Goal: Task Accomplishment & Management: Use online tool/utility

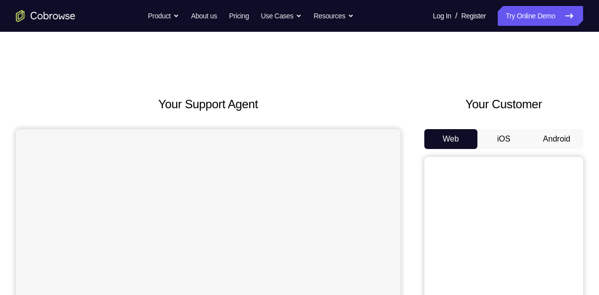
click at [543, 139] on button "Android" at bounding box center [556, 139] width 53 height 20
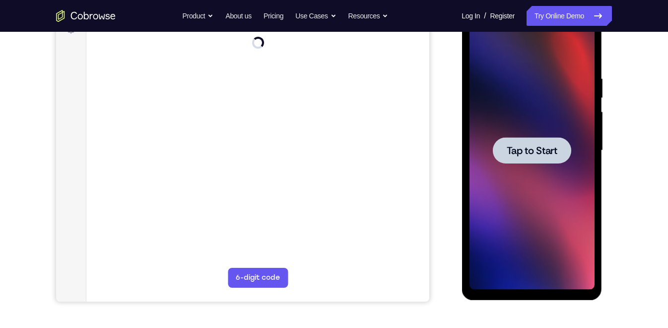
click at [538, 145] on span "Tap to Start" at bounding box center [531, 150] width 51 height 10
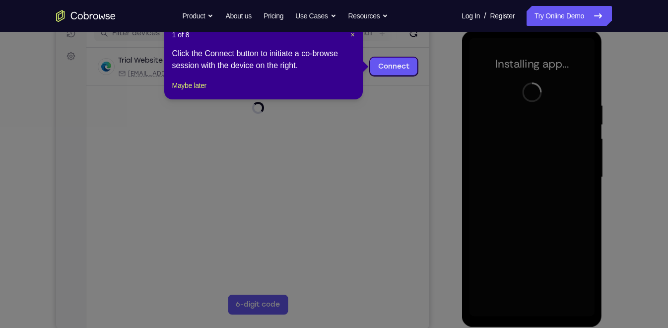
scroll to position [133, 0]
click at [352, 35] on span "×" at bounding box center [352, 35] width 4 height 8
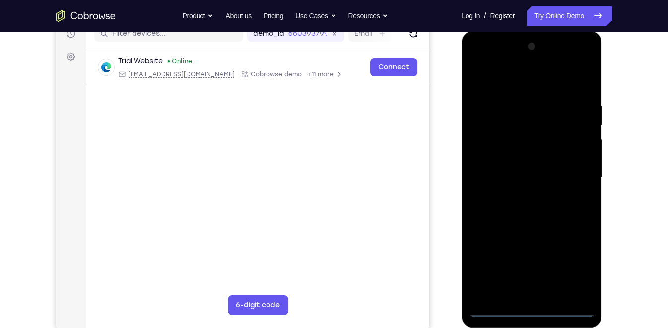
click at [531, 294] on div at bounding box center [531, 178] width 125 height 278
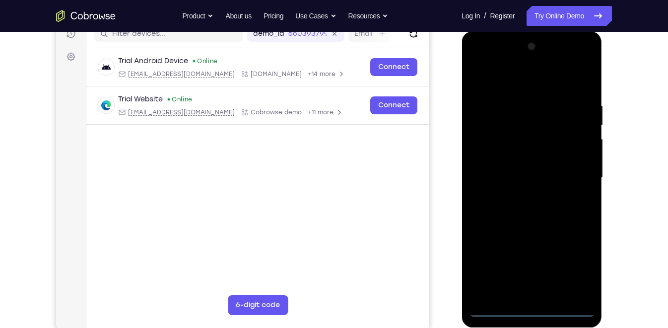
click at [576, 264] on div at bounding box center [531, 178] width 125 height 278
click at [535, 80] on div at bounding box center [531, 178] width 125 height 278
click at [574, 172] on div at bounding box center [531, 178] width 125 height 278
click at [520, 195] on div at bounding box center [531, 178] width 125 height 278
click at [552, 169] on div at bounding box center [531, 178] width 125 height 278
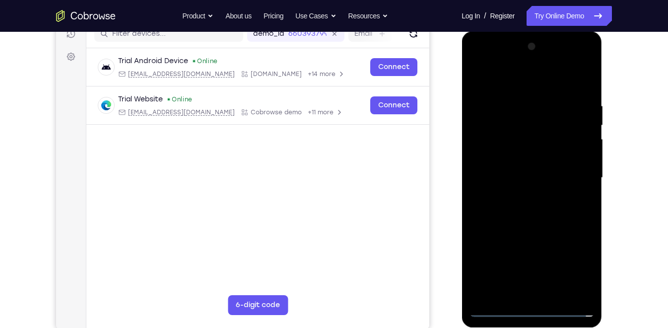
click at [513, 136] on div at bounding box center [531, 178] width 125 height 278
click at [534, 192] on div at bounding box center [531, 178] width 125 height 278
click at [518, 124] on div at bounding box center [531, 178] width 125 height 278
click at [536, 210] on div at bounding box center [531, 178] width 125 height 278
click at [537, 215] on div at bounding box center [531, 178] width 125 height 278
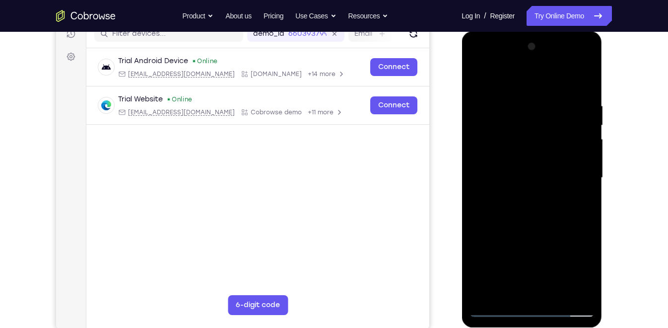
click at [519, 132] on div at bounding box center [531, 178] width 125 height 278
click at [86, 14] on icon "Go to the home page" at bounding box center [86, 15] width 5 height 7
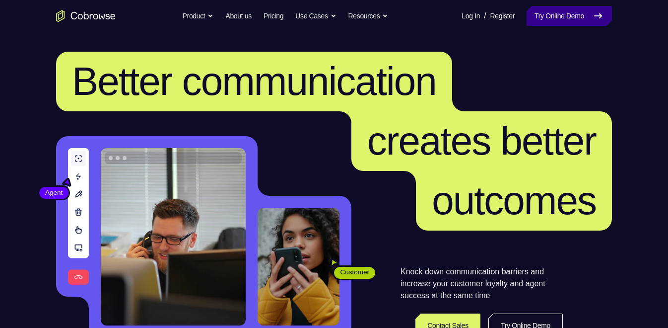
click at [568, 23] on link "Try Online Demo" at bounding box center [569, 16] width 85 height 20
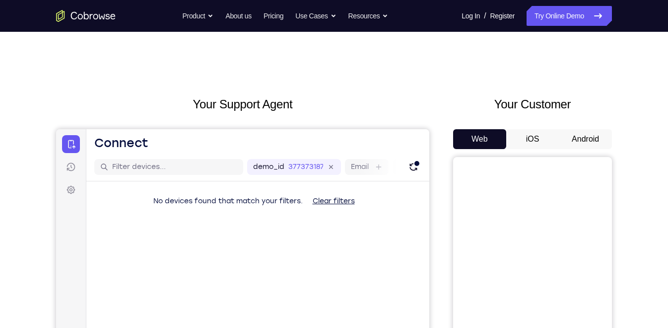
click at [580, 138] on button "Android" at bounding box center [585, 139] width 53 height 20
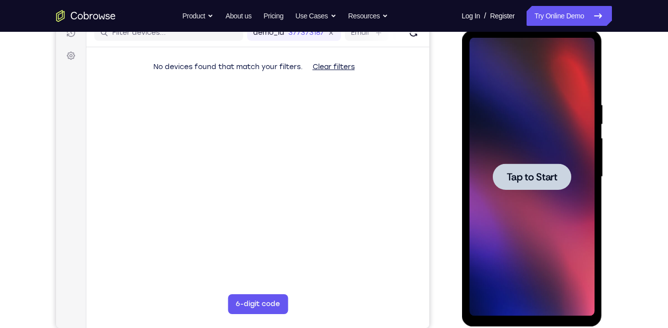
click at [538, 172] on span "Tap to Start" at bounding box center [531, 177] width 51 height 10
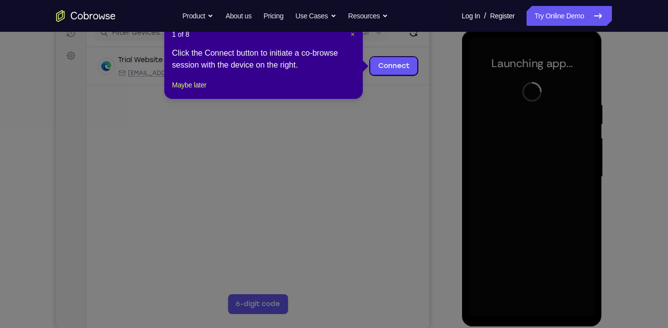
click at [351, 35] on span "×" at bounding box center [352, 34] width 4 height 8
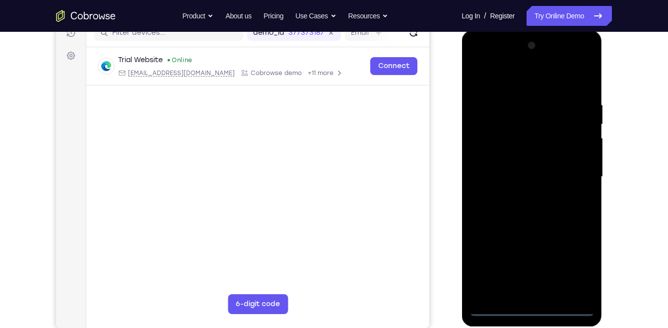
click at [534, 306] on div at bounding box center [531, 177] width 125 height 278
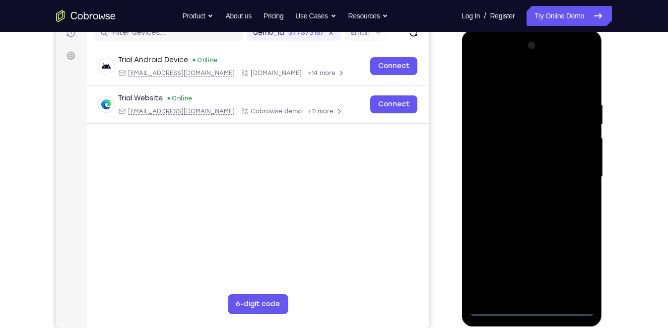
click at [577, 268] on div at bounding box center [531, 177] width 125 height 278
click at [508, 77] on div at bounding box center [531, 177] width 125 height 278
click at [575, 167] on div at bounding box center [531, 177] width 125 height 278
click at [518, 194] on div at bounding box center [531, 177] width 125 height 278
click at [511, 164] on div at bounding box center [531, 177] width 125 height 278
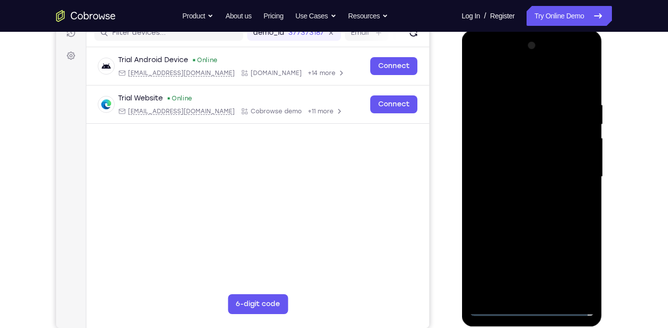
click at [524, 191] on div at bounding box center [531, 177] width 125 height 278
click at [506, 128] on div at bounding box center [531, 177] width 125 height 278
click at [538, 210] on div at bounding box center [531, 177] width 125 height 278
click at [527, 218] on div at bounding box center [531, 177] width 125 height 278
click at [534, 150] on div at bounding box center [531, 177] width 125 height 278
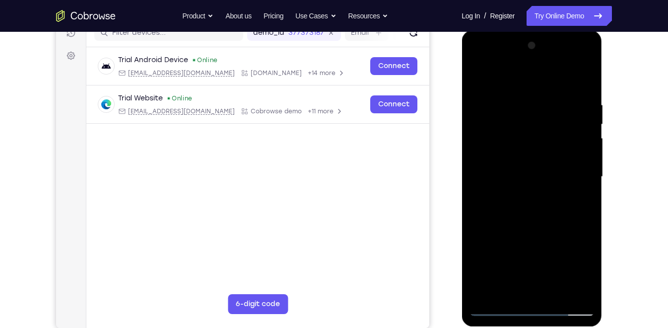
click at [539, 206] on div at bounding box center [531, 177] width 125 height 278
click at [538, 152] on div at bounding box center [531, 177] width 125 height 278
click at [530, 209] on div at bounding box center [531, 177] width 125 height 278
click at [537, 213] on div at bounding box center [531, 177] width 125 height 278
click at [533, 210] on div at bounding box center [531, 177] width 125 height 278
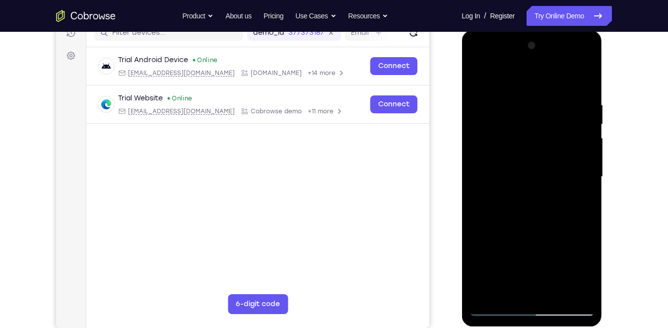
click at [537, 213] on div at bounding box center [531, 177] width 125 height 278
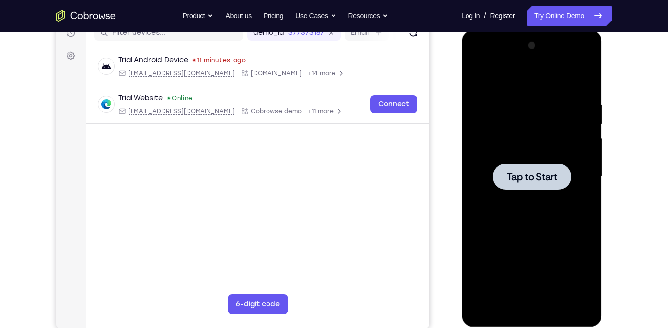
click at [527, 162] on div at bounding box center [531, 177] width 125 height 278
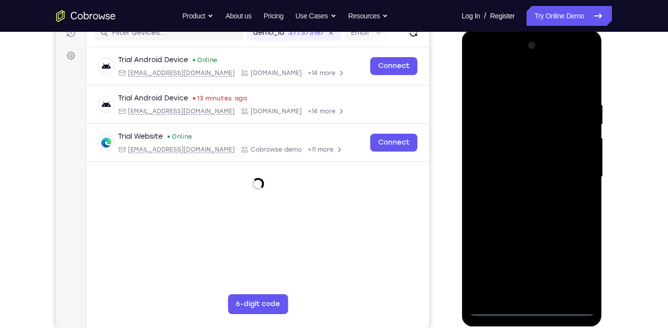
click at [533, 306] on div at bounding box center [531, 177] width 125 height 278
click at [578, 264] on div at bounding box center [531, 177] width 125 height 278
click at [531, 83] on div at bounding box center [531, 177] width 125 height 278
click at [570, 175] on div at bounding box center [531, 177] width 125 height 278
click at [542, 137] on div at bounding box center [531, 177] width 125 height 278
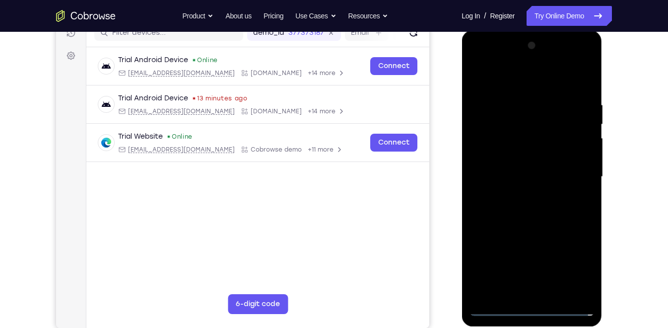
click at [526, 292] on div at bounding box center [531, 177] width 125 height 278
click at [546, 169] on div at bounding box center [531, 177] width 125 height 278
click at [537, 189] on div at bounding box center [531, 177] width 125 height 278
click at [535, 130] on div at bounding box center [531, 177] width 125 height 278
click at [537, 210] on div at bounding box center [531, 177] width 125 height 278
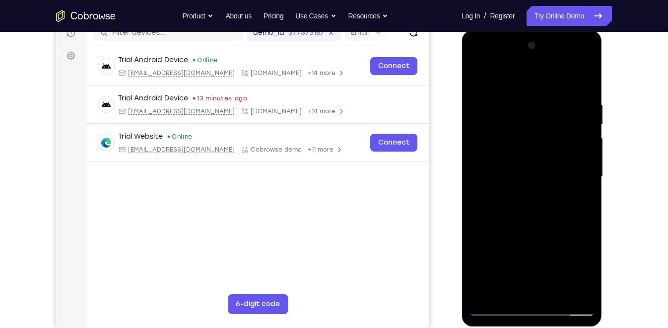
click at [513, 133] on div at bounding box center [531, 177] width 125 height 278
click at [554, 219] on div at bounding box center [531, 177] width 125 height 278
click at [589, 220] on div at bounding box center [531, 177] width 125 height 278
click at [590, 281] on div at bounding box center [531, 177] width 125 height 278
click at [588, 219] on div at bounding box center [531, 177] width 125 height 278
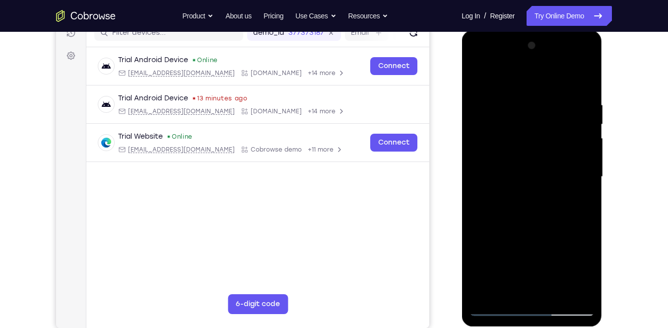
drag, startPoint x: 512, startPoint y: 243, endPoint x: 507, endPoint y: 205, distance: 38.5
click at [507, 205] on div at bounding box center [531, 177] width 125 height 278
click at [533, 197] on div at bounding box center [531, 177] width 125 height 278
click at [589, 185] on div at bounding box center [531, 177] width 125 height 278
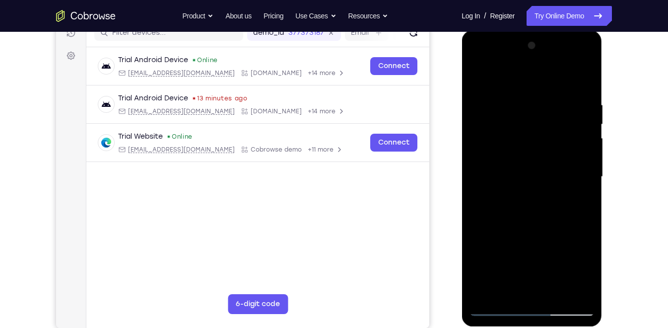
click at [587, 185] on div at bounding box center [531, 177] width 125 height 278
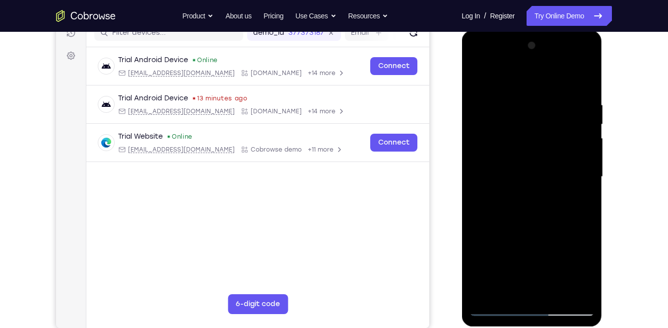
click at [587, 185] on div at bounding box center [531, 177] width 125 height 278
drag, startPoint x: 545, startPoint y: 136, endPoint x: 557, endPoint y: 225, distance: 89.1
click at [557, 225] on div at bounding box center [531, 177] width 125 height 278
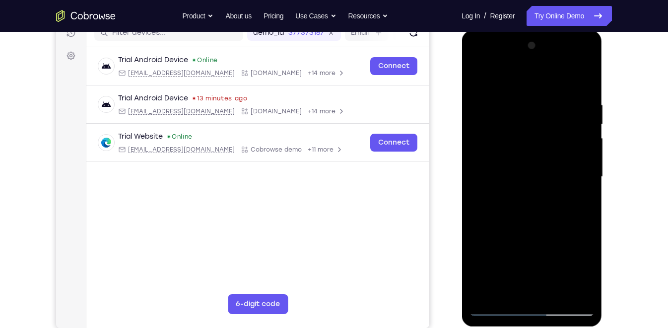
click at [519, 101] on div at bounding box center [531, 177] width 125 height 278
click at [582, 81] on div at bounding box center [531, 177] width 125 height 278
click at [550, 93] on div at bounding box center [531, 177] width 125 height 278
click at [568, 288] on div at bounding box center [531, 177] width 125 height 278
click at [581, 218] on div at bounding box center [531, 177] width 125 height 278
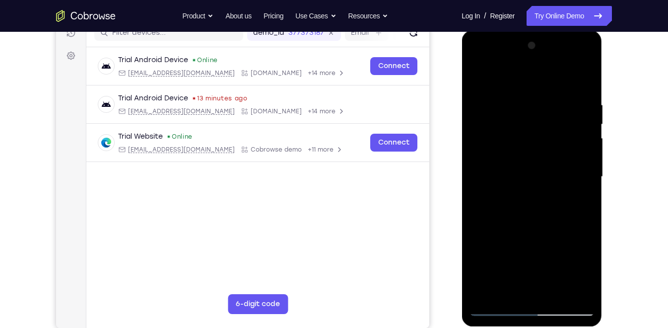
click at [572, 288] on div at bounding box center [531, 177] width 125 height 278
click at [582, 225] on div at bounding box center [531, 177] width 125 height 278
click at [569, 290] on div at bounding box center [531, 177] width 125 height 278
click at [576, 194] on div at bounding box center [531, 177] width 125 height 278
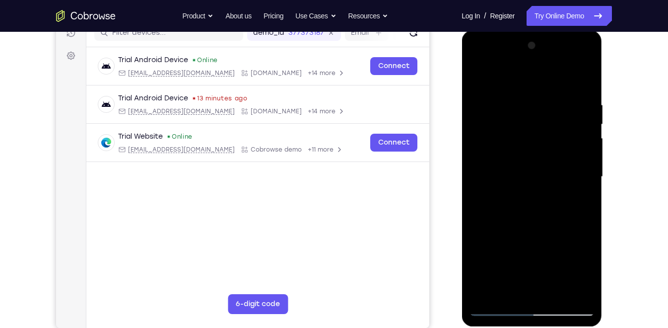
drag, startPoint x: 520, startPoint y: 192, endPoint x: 592, endPoint y: 190, distance: 71.5
click at [592, 190] on div at bounding box center [531, 177] width 125 height 278
click at [581, 163] on div at bounding box center [531, 177] width 125 height 278
click at [581, 184] on div at bounding box center [531, 177] width 125 height 278
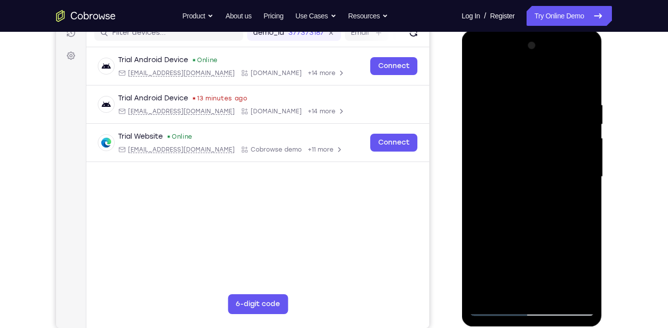
click at [581, 184] on div at bounding box center [531, 177] width 125 height 278
click at [577, 181] on div at bounding box center [531, 177] width 125 height 278
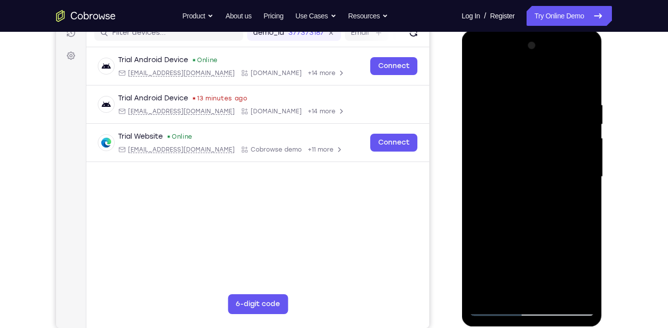
click at [582, 79] on div at bounding box center [531, 177] width 125 height 278
click at [554, 290] on div at bounding box center [531, 177] width 125 height 278
click at [541, 227] on div at bounding box center [531, 177] width 125 height 278
click at [532, 144] on div at bounding box center [531, 177] width 125 height 278
drag, startPoint x: 565, startPoint y: 158, endPoint x: 554, endPoint y: 128, distance: 32.4
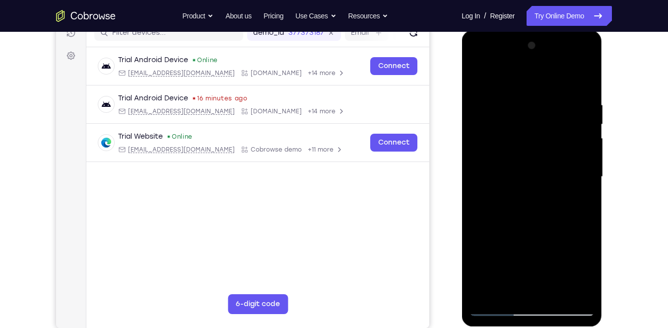
click at [554, 128] on div at bounding box center [531, 177] width 125 height 278
click at [549, 163] on div at bounding box center [531, 177] width 125 height 278
click at [549, 179] on div at bounding box center [531, 177] width 125 height 278
click at [576, 178] on div at bounding box center [531, 177] width 125 height 278
click at [504, 289] on div at bounding box center [531, 177] width 125 height 278
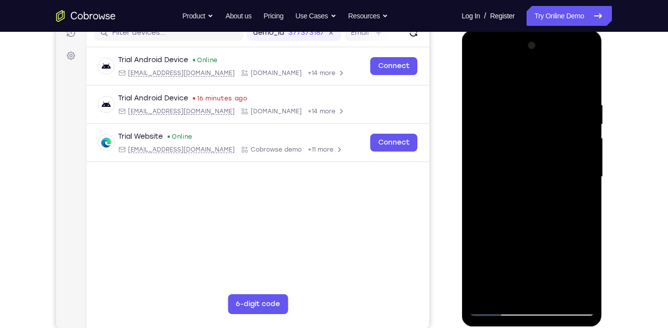
click at [564, 230] on div at bounding box center [531, 177] width 125 height 278
click at [566, 122] on div at bounding box center [531, 177] width 125 height 278
click at [513, 236] on div at bounding box center [531, 177] width 125 height 278
click at [537, 236] on div at bounding box center [531, 177] width 125 height 278
click at [508, 288] on div at bounding box center [531, 177] width 125 height 278
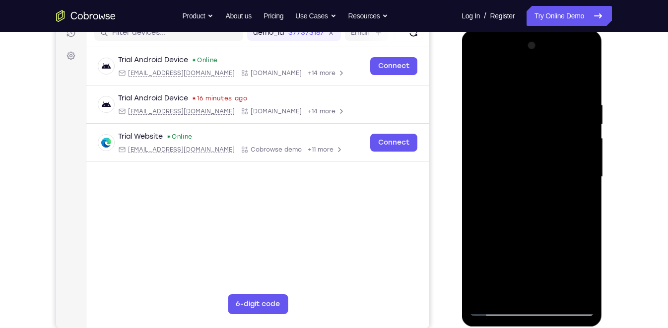
click at [474, 232] on div at bounding box center [531, 177] width 125 height 278
click at [503, 160] on div at bounding box center [531, 177] width 125 height 278
drag, startPoint x: 561, startPoint y: 145, endPoint x: 553, endPoint y: 105, distance: 41.0
click at [553, 105] on div at bounding box center [531, 177] width 125 height 278
click at [525, 284] on div at bounding box center [531, 177] width 125 height 278
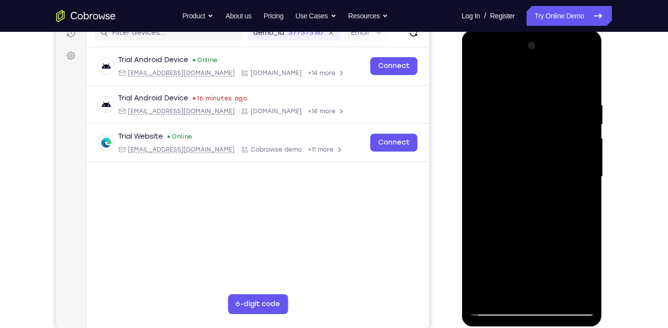
click at [506, 290] on div at bounding box center [531, 177] width 125 height 278
drag, startPoint x: 544, startPoint y: 267, endPoint x: 549, endPoint y: 158, distance: 109.3
click at [549, 158] on div at bounding box center [531, 177] width 125 height 278
drag, startPoint x: 506, startPoint y: 257, endPoint x: 518, endPoint y: 147, distance: 110.9
click at [518, 147] on div at bounding box center [531, 177] width 125 height 278
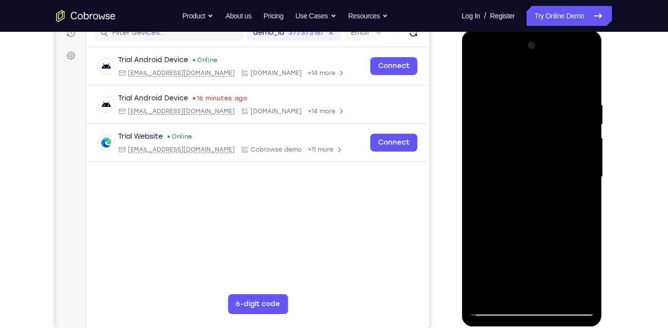
click at [480, 254] on div at bounding box center [531, 177] width 125 height 278
click at [477, 78] on div at bounding box center [531, 177] width 125 height 278
click at [540, 173] on div at bounding box center [531, 177] width 125 height 278
click at [505, 287] on div at bounding box center [531, 177] width 125 height 278
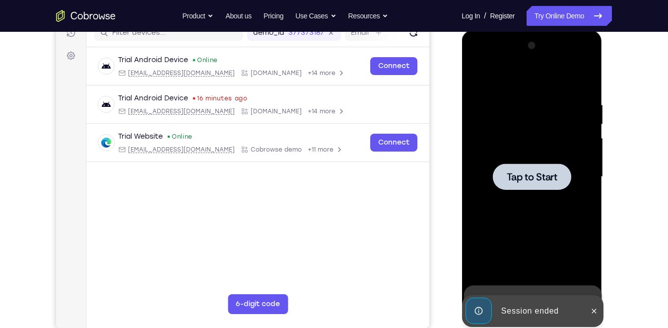
click at [521, 205] on div at bounding box center [531, 177] width 125 height 278
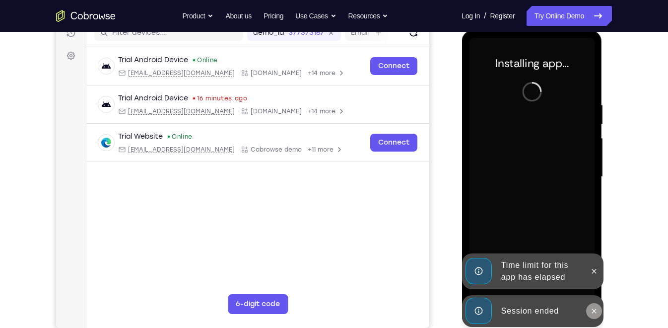
click at [590, 307] on icon at bounding box center [594, 311] width 8 height 8
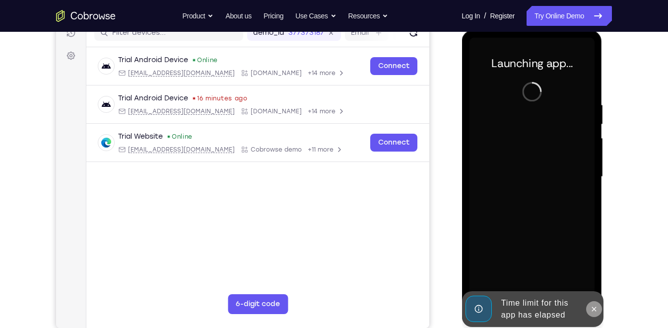
click at [595, 308] on icon at bounding box center [594, 309] width 8 height 8
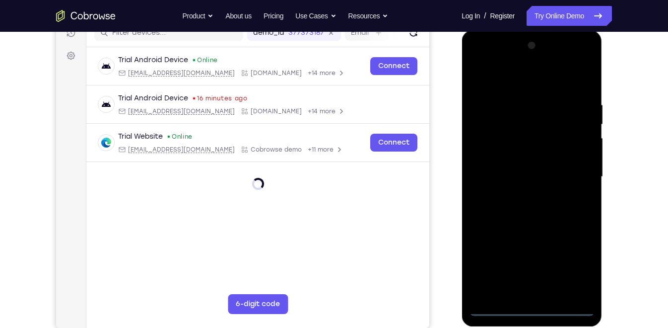
click at [533, 309] on div at bounding box center [531, 177] width 125 height 278
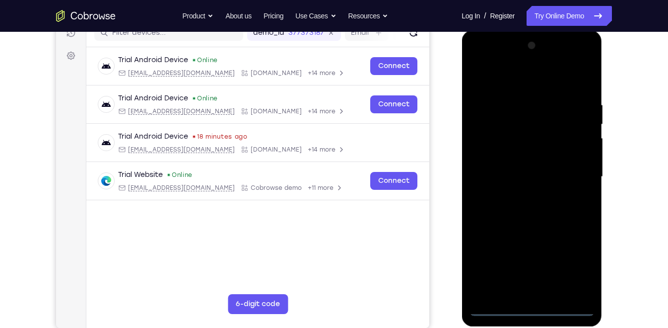
click at [577, 262] on div at bounding box center [531, 177] width 125 height 278
click at [512, 87] on div at bounding box center [531, 177] width 125 height 278
click at [571, 165] on div at bounding box center [531, 177] width 125 height 278
click at [520, 288] on div at bounding box center [531, 177] width 125 height 278
click at [547, 166] on div at bounding box center [531, 177] width 125 height 278
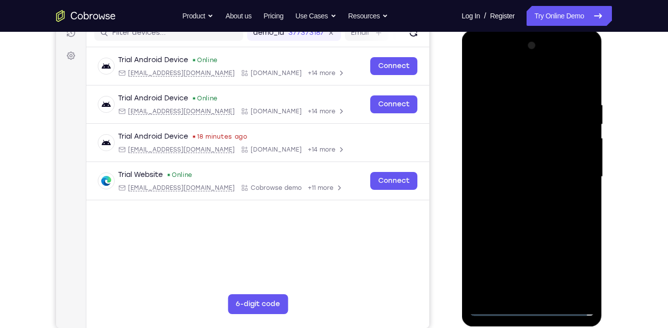
click at [530, 189] on div at bounding box center [531, 177] width 125 height 278
click at [512, 130] on div at bounding box center [531, 177] width 125 height 278
click at [529, 136] on div at bounding box center [531, 177] width 125 height 278
click at [535, 223] on div at bounding box center [531, 177] width 125 height 278
click at [555, 294] on div at bounding box center [531, 177] width 125 height 278
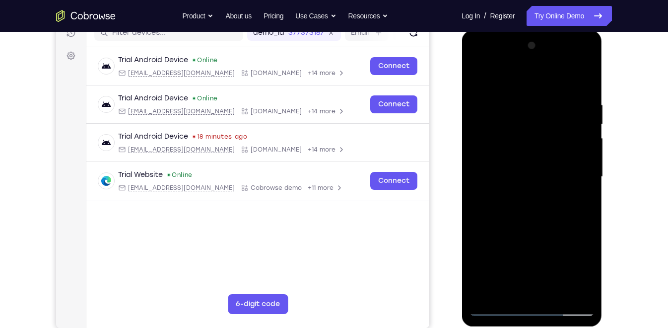
click at [542, 225] on div at bounding box center [531, 177] width 125 height 278
click at [531, 165] on div at bounding box center [531, 177] width 125 height 278
click at [511, 289] on div at bounding box center [531, 177] width 125 height 278
click at [475, 80] on div at bounding box center [531, 177] width 125 height 278
click at [515, 189] on div at bounding box center [531, 177] width 125 height 278
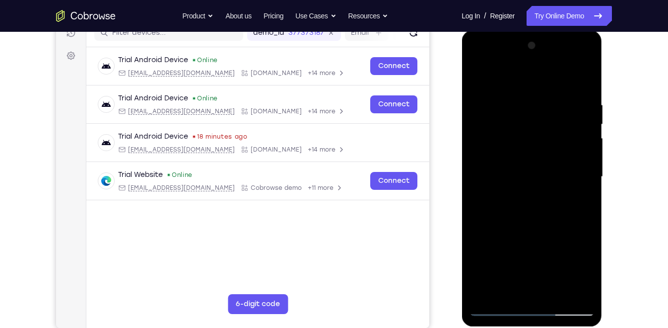
click at [510, 285] on div at bounding box center [531, 177] width 125 height 278
click at [508, 290] on div at bounding box center [531, 177] width 125 height 278
click at [557, 235] on div at bounding box center [531, 177] width 125 height 278
click at [477, 78] on div at bounding box center [531, 177] width 125 height 278
click at [480, 76] on div at bounding box center [531, 177] width 125 height 278
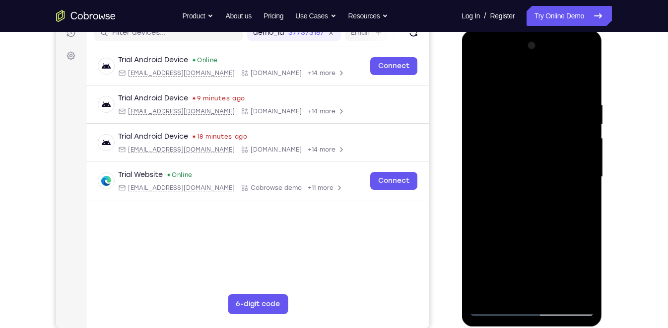
drag, startPoint x: 539, startPoint y: 161, endPoint x: 514, endPoint y: 305, distance: 146.2
click at [514, 305] on div at bounding box center [531, 177] width 125 height 278
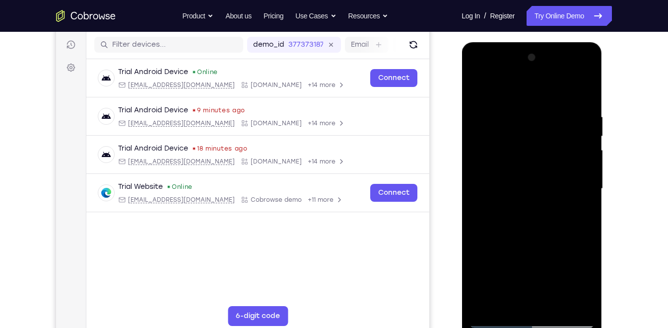
drag, startPoint x: 551, startPoint y: 217, endPoint x: 570, endPoint y: 316, distance: 100.6
click at [570, 316] on div at bounding box center [531, 189] width 125 height 278
drag, startPoint x: 543, startPoint y: 143, endPoint x: 535, endPoint y: 315, distance: 171.4
click at [535, 315] on div at bounding box center [531, 189] width 125 height 278
drag, startPoint x: 574, startPoint y: 240, endPoint x: 563, endPoint y: 137, distance: 103.3
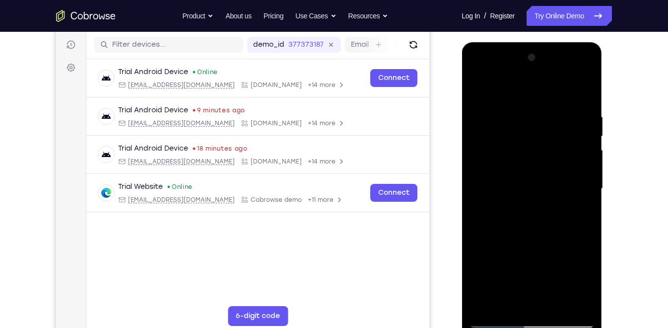
click at [563, 137] on div at bounding box center [531, 189] width 125 height 278
drag, startPoint x: 556, startPoint y: 215, endPoint x: 552, endPoint y: 86, distance: 129.1
click at [552, 86] on div at bounding box center [531, 189] width 125 height 278
drag, startPoint x: 547, startPoint y: 183, endPoint x: 552, endPoint y: 53, distance: 130.1
click at [552, 53] on div at bounding box center [531, 189] width 125 height 278
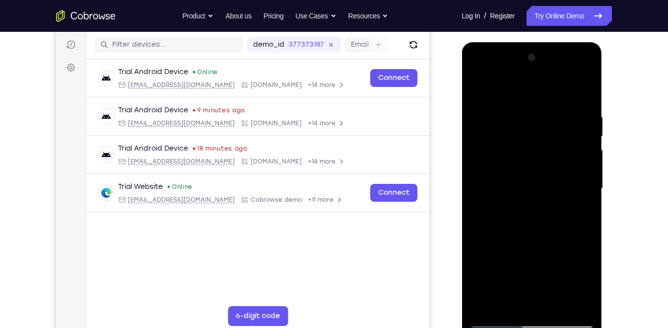
drag, startPoint x: 545, startPoint y: 203, endPoint x: 549, endPoint y: 66, distance: 137.5
click at [549, 66] on div at bounding box center [531, 189] width 125 height 278
click at [529, 306] on div at bounding box center [531, 189] width 125 height 278
